Goal: Transaction & Acquisition: Purchase product/service

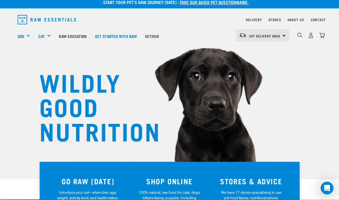
scroll to position [5, 0]
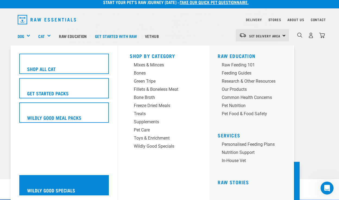
click at [70, 187] on h5 "Wildly Good Specials" at bounding box center [51, 190] width 48 height 7
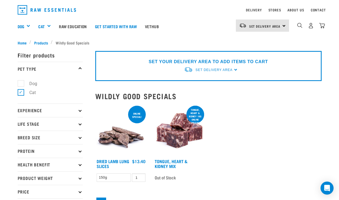
scroll to position [9, 0]
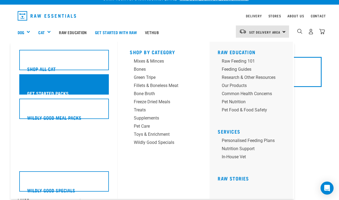
click at [56, 90] on h5 "Get Started Packs" at bounding box center [48, 93] width 42 height 7
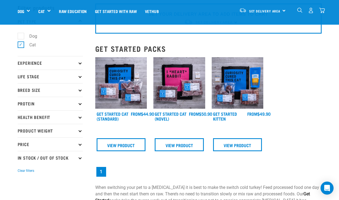
scroll to position [32, 0]
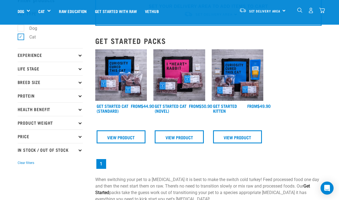
click at [111, 87] on img at bounding box center [121, 75] width 52 height 52
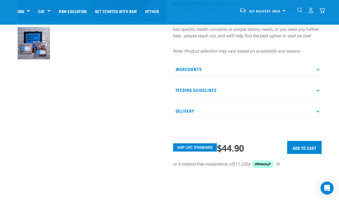
scroll to position [165, 0]
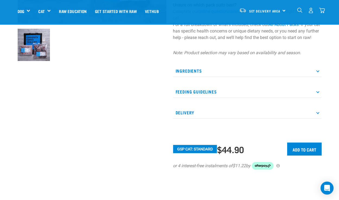
click at [188, 92] on div "Ingredients Lamb, Chicken & Heart Beef, Wallaby & Heart Veal & Heart Powermix F…" at bounding box center [247, 92] width 149 height 54
click at [188, 98] on p "Feeding Guidelines" at bounding box center [247, 92] width 149 height 12
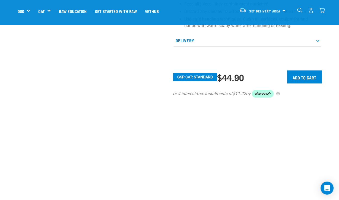
scroll to position [335, 0]
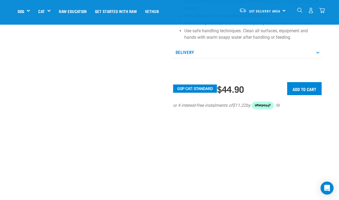
click at [183, 57] on p "Delivery" at bounding box center [247, 52] width 149 height 12
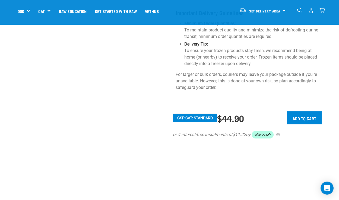
scroll to position [539, 0]
click at [298, 113] on input "Add to cart" at bounding box center [304, 118] width 34 height 13
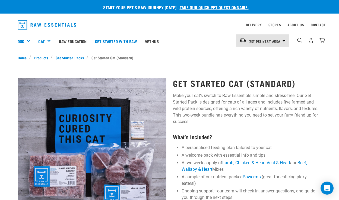
scroll to position [0, 0]
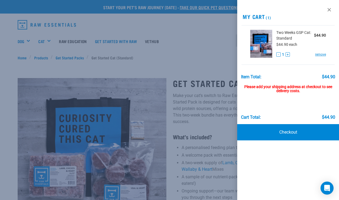
click at [297, 89] on div "Please add your shipping address at checkout to see delivery costs." at bounding box center [288, 86] width 94 height 14
click at [195, 71] on div at bounding box center [169, 100] width 339 height 200
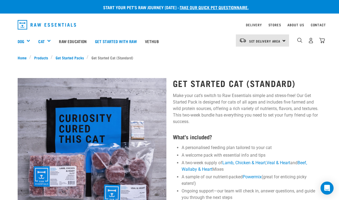
click at [317, 39] on div "1" at bounding box center [311, 40] width 28 height 12
click at [322, 40] on img "dropdown navigation" at bounding box center [322, 41] width 6 height 6
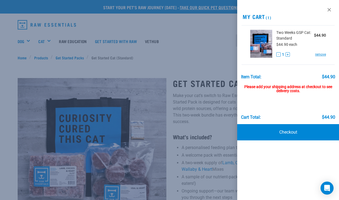
click at [294, 93] on div "Please add your shipping address at checkout to see delivery costs." at bounding box center [288, 86] width 94 height 14
click at [293, 130] on link "Checkout" at bounding box center [288, 132] width 102 height 16
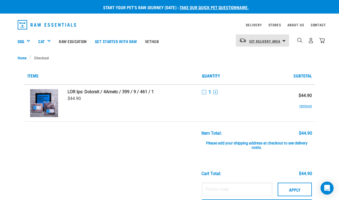
click at [253, 41] on span "Set Delivery Area" at bounding box center [264, 41] width 31 height 2
click at [253, 56] on link "[GEOGRAPHIC_DATA]" at bounding box center [262, 56] width 52 height 12
click at [312, 41] on img "dropdown navigation" at bounding box center [311, 41] width 6 height 6
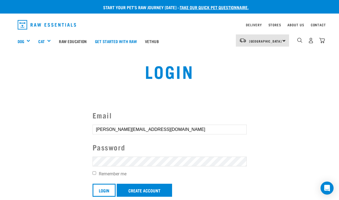
type input "[PERSON_NAME][EMAIL_ADDRESS][DOMAIN_NAME]"
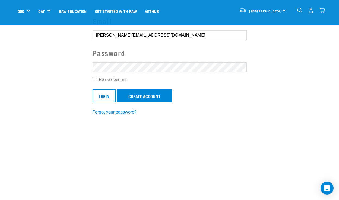
scroll to position [59, 0]
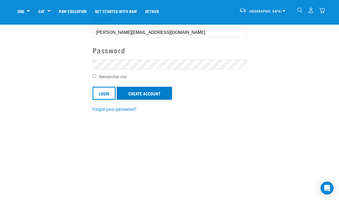
click at [132, 97] on link "Create Account" at bounding box center [144, 93] width 55 height 13
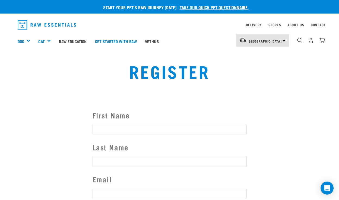
click at [115, 127] on input "First Name" at bounding box center [170, 130] width 154 height 10
type input "d"
type input "[PERSON_NAME]"
type input "C"
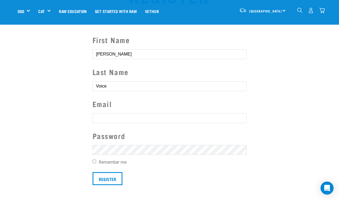
scroll to position [39, 0]
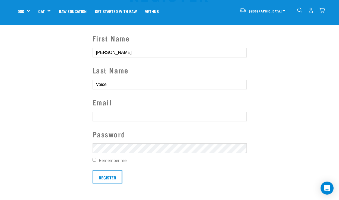
type input "Voice"
type input "Daniel.voice88@gmail.com"
click at [95, 160] on input "Remember me" at bounding box center [95, 160] width 4 height 4
checkbox input "true"
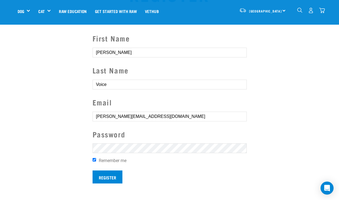
click at [111, 177] on input "Register" at bounding box center [108, 177] width 30 height 13
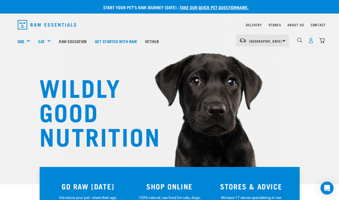
click at [308, 40] on img "dropdown navigation" at bounding box center [311, 41] width 6 height 6
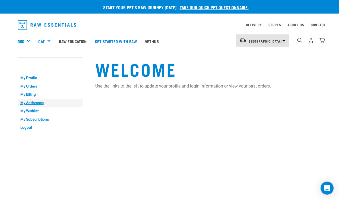
click at [34, 103] on link "My Addresses" at bounding box center [50, 103] width 65 height 8
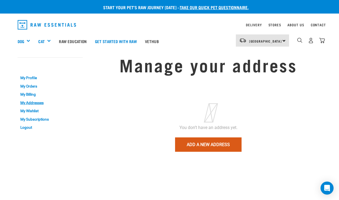
click at [212, 115] on icon at bounding box center [208, 113] width 12 height 32
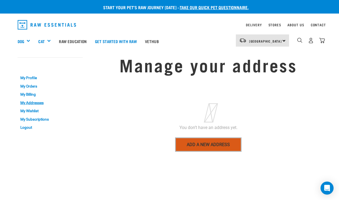
click at [207, 148] on link "Add a new address" at bounding box center [208, 145] width 66 height 14
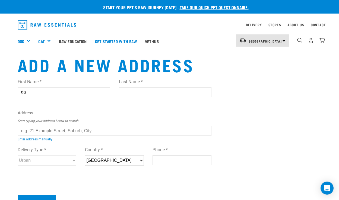
type input "d"
type input "Daniel"
type input "Voice"
click at [55, 131] on input "text" at bounding box center [115, 131] width 194 height 10
click at [24, 135] on ul "167C Man uka Road, Bayview, Auckland 0629 167C Runciman Road, RD 2, Pukekohe 26…" at bounding box center [24, 135] width 0 height 0
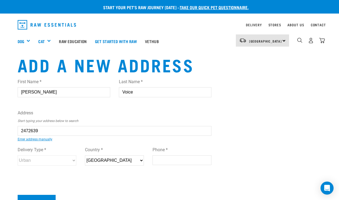
type input "167C Manuka Road, Bayview, Auckland 0629"
type input "[STREET_ADDRESS]"
type input "Bayview"
type input "Auckland"
select select "AUK"
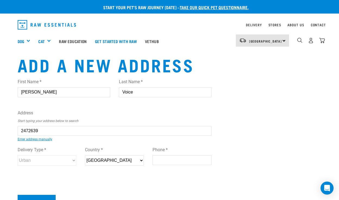
type input "0629"
select select "Urban"
click at [117, 139] on div "First Name * Daniel Last Name * Voice Address Start typing your address below t…" at bounding box center [115, 127] width 194 height 106
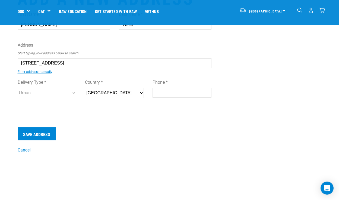
scroll to position [30, 0]
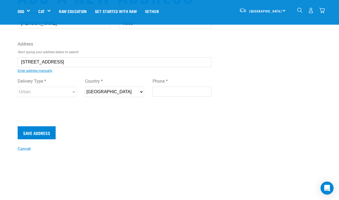
click at [161, 90] on input "Phone *" at bounding box center [181, 92] width 59 height 10
click at [160, 90] on input "I 0211485194" at bounding box center [181, 92] width 59 height 10
type input "0211485194"
click at [47, 134] on input "Save Address" at bounding box center [37, 132] width 38 height 13
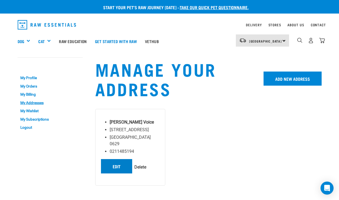
click at [120, 159] on link "Edit" at bounding box center [116, 166] width 31 height 14
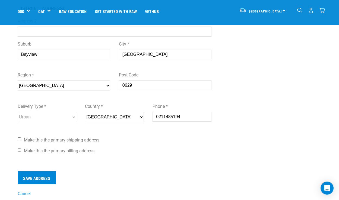
scroll to position [118, 0]
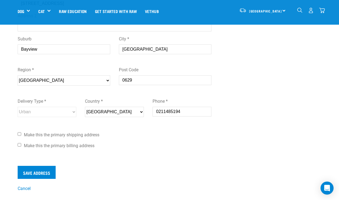
click at [18, 134] on input "Make this the primary shipping address" at bounding box center [20, 134] width 4 height 4
checkbox input "true"
click at [19, 146] on input "Make this the primary billing address" at bounding box center [20, 145] width 4 height 4
checkbox input "true"
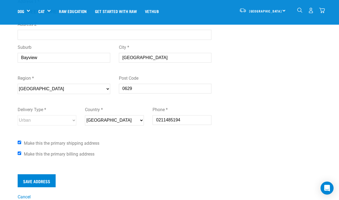
scroll to position [115, 0]
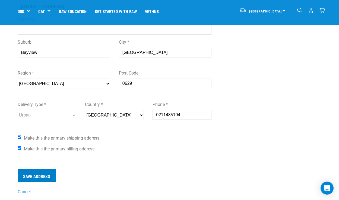
click at [42, 177] on input "Save Address" at bounding box center [37, 175] width 38 height 13
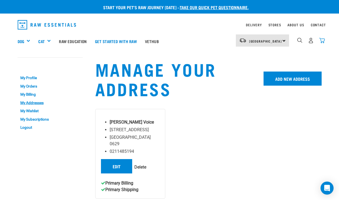
click at [320, 41] on img "dropdown navigation" at bounding box center [322, 41] width 6 height 6
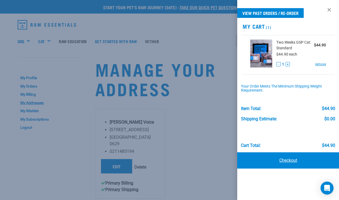
click at [287, 160] on link "Checkout" at bounding box center [288, 160] width 102 height 16
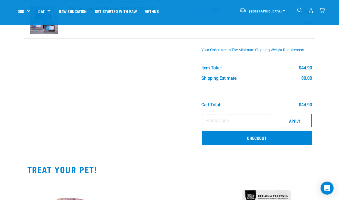
scroll to position [46, 0]
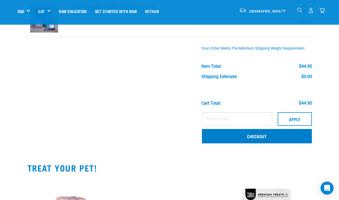
click at [264, 139] on link "Checkout" at bounding box center [257, 136] width 110 height 14
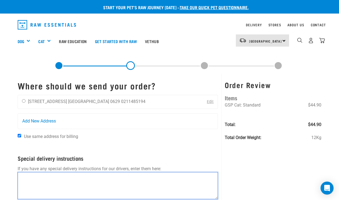
click at [114, 179] on textarea at bounding box center [118, 185] width 201 height 27
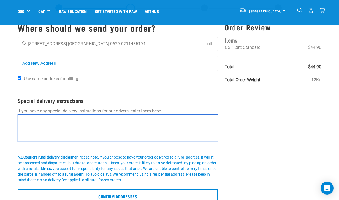
scroll to position [19, 0]
type textarea "d"
type textarea "D"
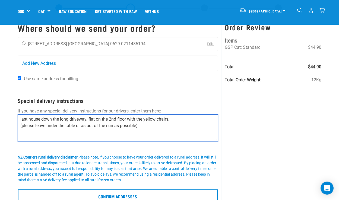
drag, startPoint x: 47, startPoint y: 125, endPoint x: 57, endPoint y: 127, distance: 9.6
click at [99, 126] on textarea "last house down the long driveway. flat on the 2nd floor with the yellow chairs…" at bounding box center [118, 127] width 201 height 27
click at [82, 126] on textarea "last house down the long driveway. flat on the 2nd floor with the yellow chairs…" at bounding box center [118, 127] width 201 height 27
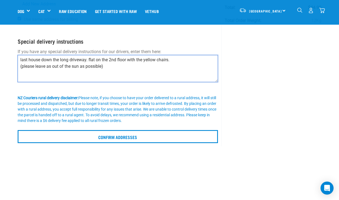
scroll to position [80, 0]
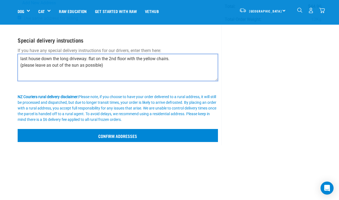
type textarea "last house down the long driveway. flat on the 2nd floor with the yellow chairs…"
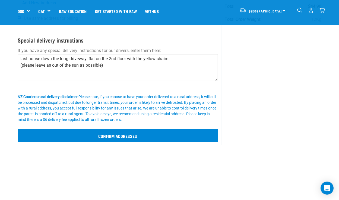
click at [121, 141] on input "Confirm addresses" at bounding box center [118, 135] width 201 height 13
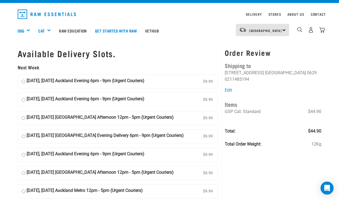
scroll to position [11, 0]
click at [23, 80] on input "[DATE], [DATE] Auckland Evening 6pm - 9pm (Urgent Couriers) $9.99" at bounding box center [24, 82] width 4 height 8
radio input "true"
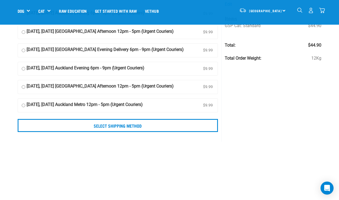
scroll to position [60, 0]
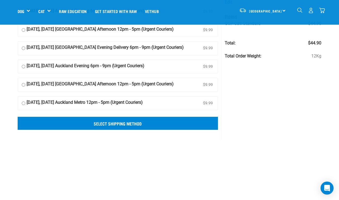
click at [137, 122] on input "Select Shipping Method" at bounding box center [118, 123] width 201 height 13
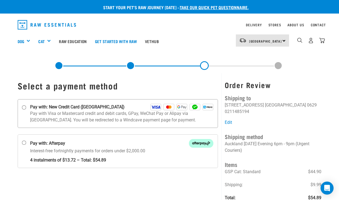
click at [24, 108] on input "Pay with: New Credit Card ([GEOGRAPHIC_DATA])" at bounding box center [24, 107] width 4 height 4
radio input "true"
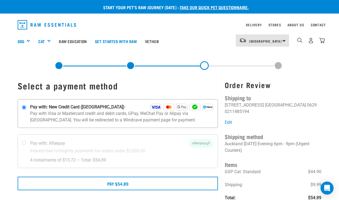
scroll to position [9, 0]
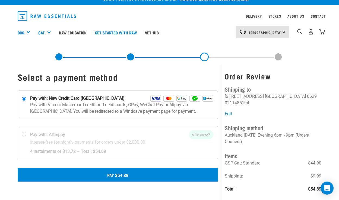
click at [120, 177] on button "Pay $54.89" at bounding box center [118, 175] width 201 height 14
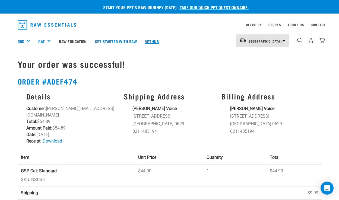
click at [156, 42] on link "Vethub" at bounding box center [152, 41] width 22 height 22
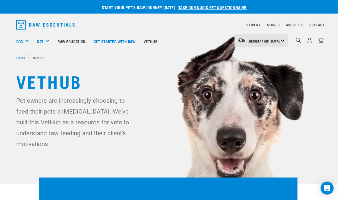
scroll to position [0, 1]
